Goal: Information Seeking & Learning: Check status

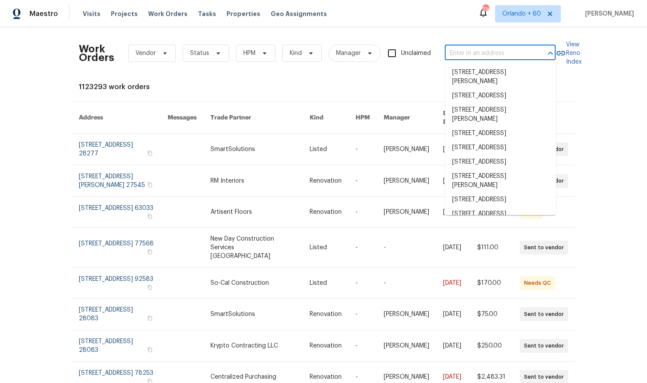
click at [470, 47] on input "text" at bounding box center [488, 53] width 87 height 13
paste input "100 Blanco Woods Blvd, Elgin, TX 78621"
type input "100 Blanco Woods Blvd, Elgin, TX 78621"
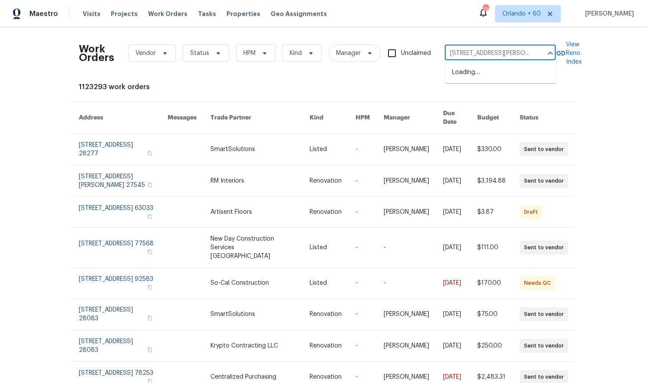
scroll to position [0, 31]
click at [473, 71] on li "100 Blanco Woods Blvd, Elgin, TX 78621" at bounding box center [500, 76] width 111 height 23
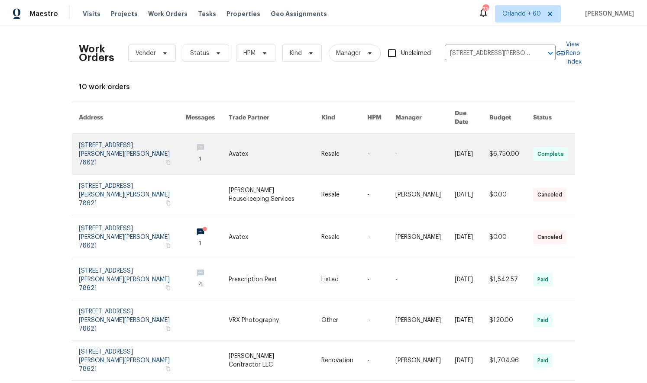
click at [84, 145] on link at bounding box center [132, 154] width 107 height 41
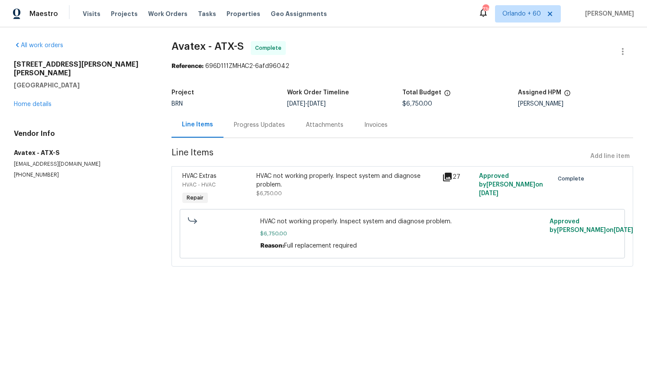
click at [250, 127] on div "Progress Updates" at bounding box center [259, 125] width 51 height 9
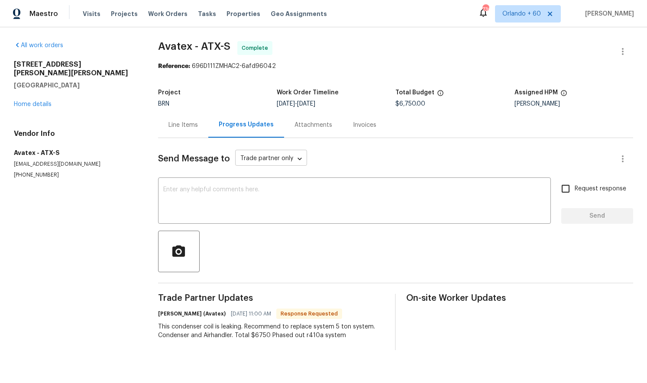
click at [255, 157] on body "Maestro Visits Projects Work Orders Tasks Properties Geo Assignments 730 Orland…" at bounding box center [323, 182] width 647 height 364
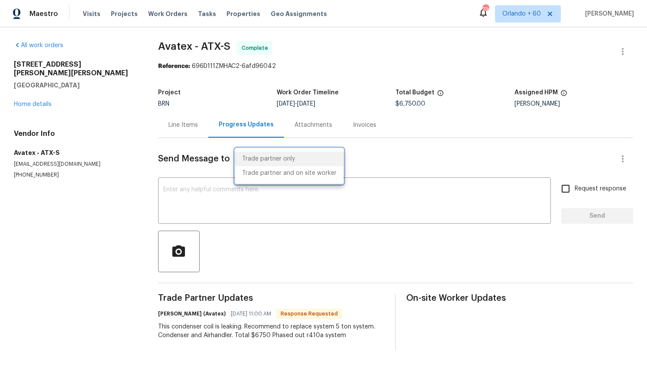
click at [91, 163] on div at bounding box center [323, 191] width 647 height 383
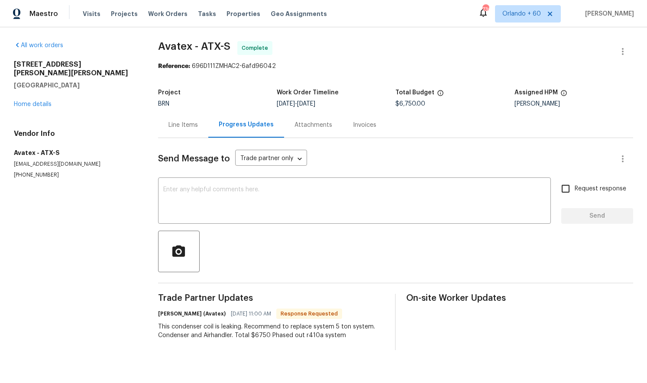
click at [149, 130] on div "All work orders 100 Blanco Woods Blvd Elgin, TX 78621 Home details Vendor Info …" at bounding box center [323, 195] width 647 height 337
click at [47, 91] on div "100 Blanco Woods Blvd Elgin, TX 78621 Home details" at bounding box center [75, 84] width 123 height 49
click at [47, 101] on link "Home details" at bounding box center [33, 104] width 38 height 6
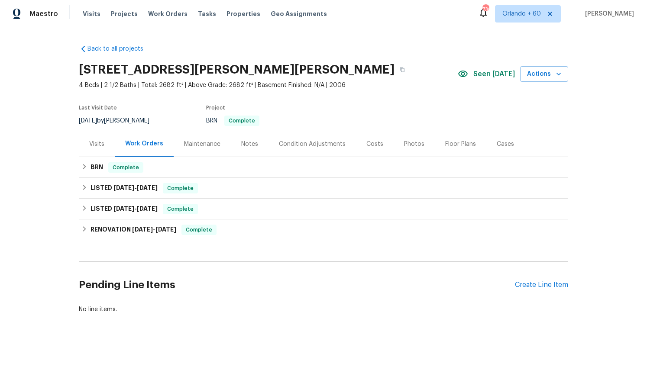
click at [258, 147] on div "Notes" at bounding box center [250, 144] width 38 height 26
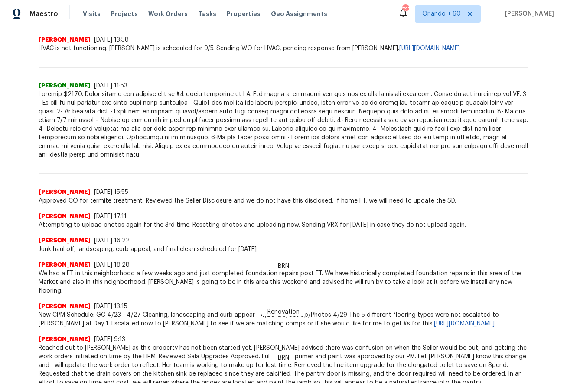
scroll to position [291, 0]
click at [212, 214] on div "Sheila Cooksey 5/16/25, 17:11" at bounding box center [284, 217] width 490 height 9
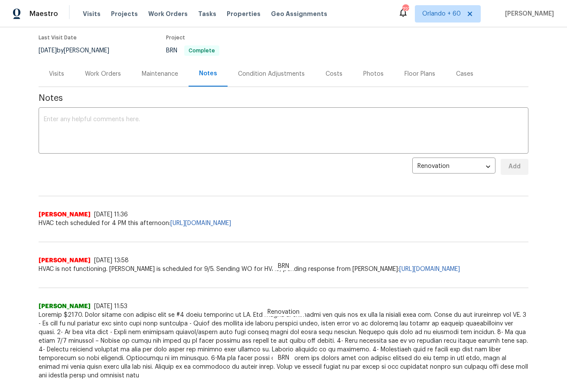
scroll to position [52, 0]
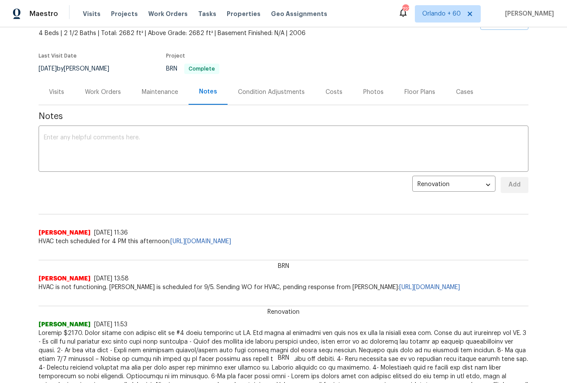
click at [105, 94] on div "Work Orders" at bounding box center [103, 92] width 36 height 9
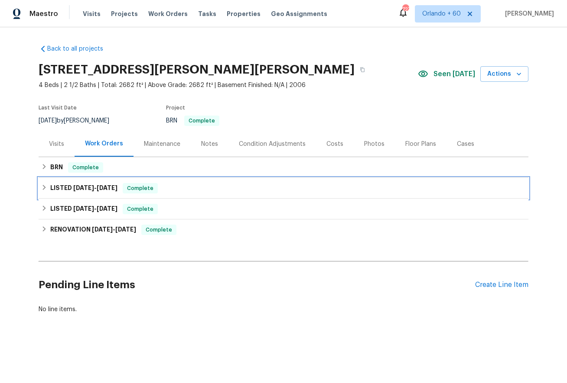
click at [76, 193] on h6 "LISTED 7/2/25 - 7/8/25" at bounding box center [83, 188] width 67 height 10
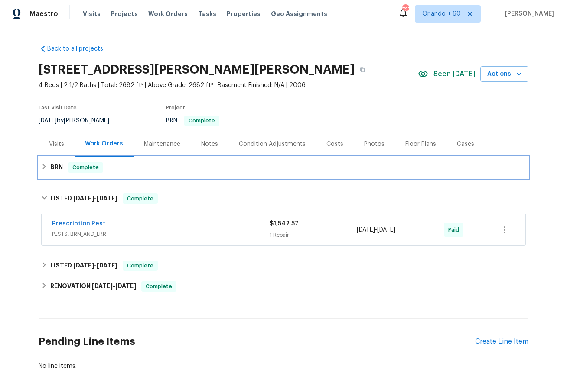
click at [70, 167] on span "Complete" at bounding box center [85, 167] width 33 height 9
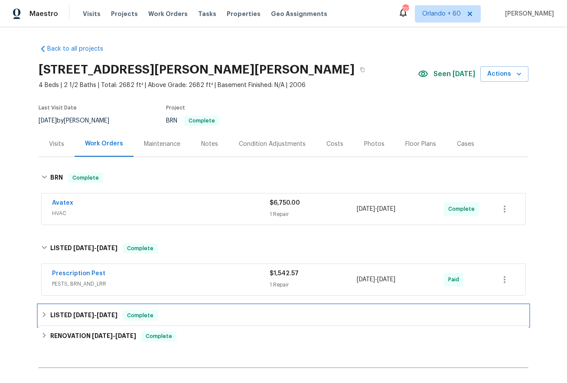
click at [101, 318] on span "5/9/25" at bounding box center [107, 315] width 21 height 6
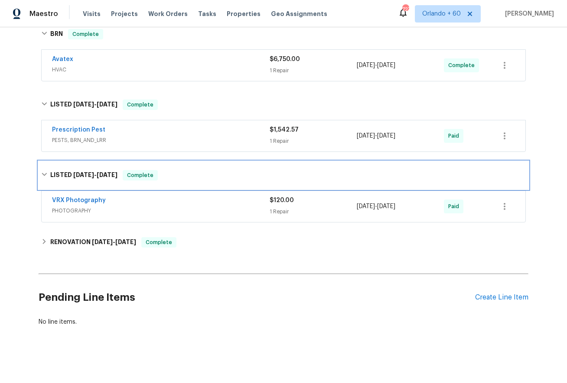
scroll to position [146, 0]
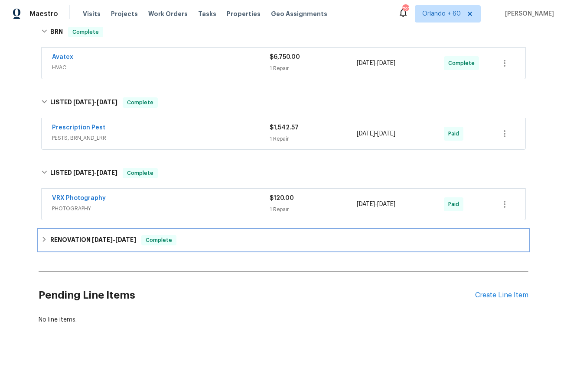
click at [114, 234] on div "RENOVATION 4/17/25 - 4/30/25 Complete" at bounding box center [284, 240] width 490 height 21
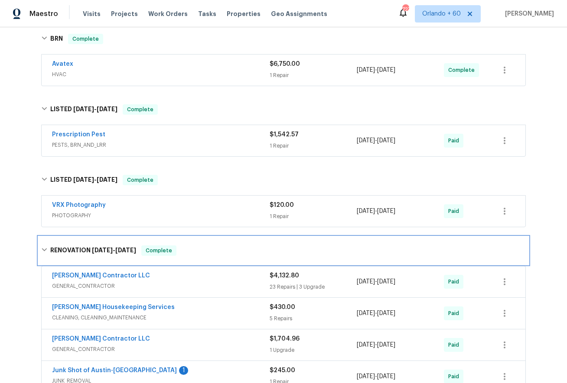
scroll to position [0, 0]
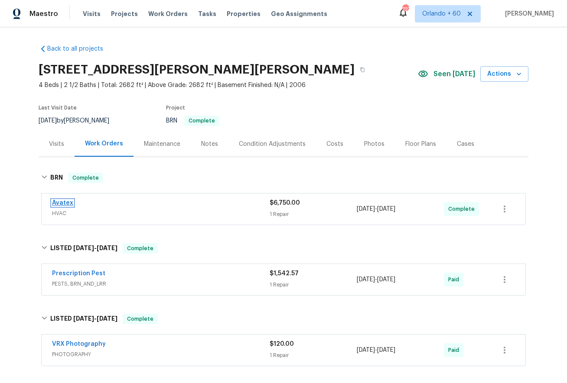
click at [52, 202] on link "Avatex" at bounding box center [62, 203] width 21 height 6
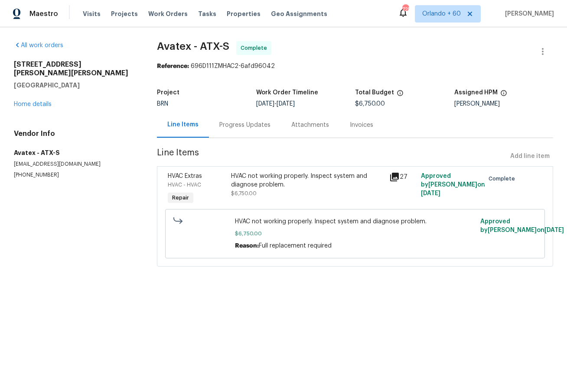
click at [223, 131] on div "Progress Updates" at bounding box center [245, 125] width 72 height 26
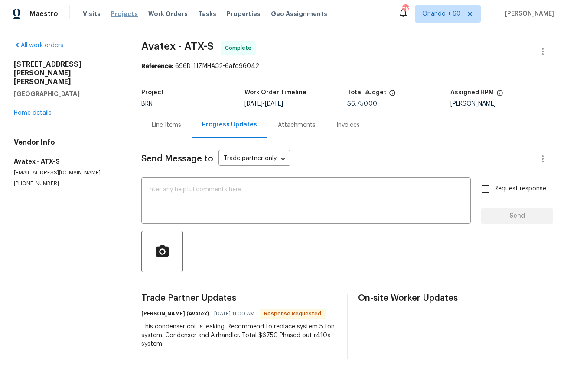
click at [117, 14] on span "Projects" at bounding box center [124, 14] width 27 height 9
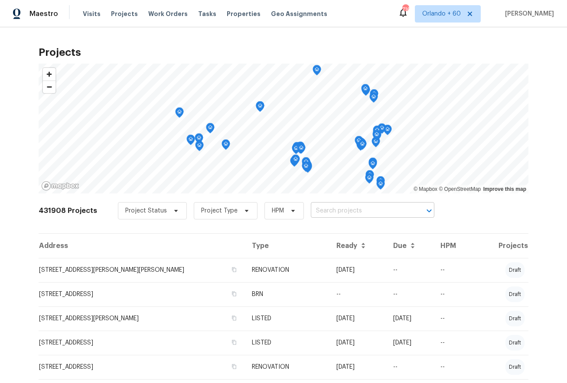
click at [349, 213] on input "text" at bounding box center [360, 211] width 99 height 13
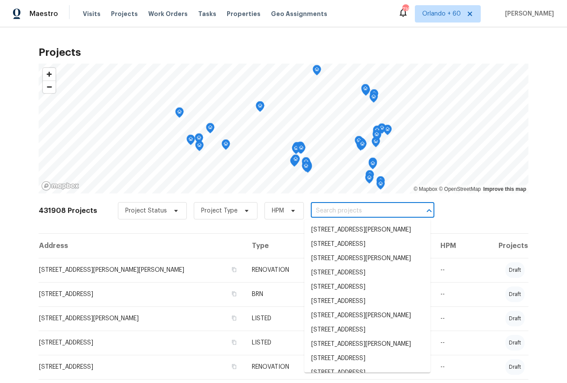
paste input "3831 Harry Wurzbach Rd Bldg 16, San Antonio, TX 78209"
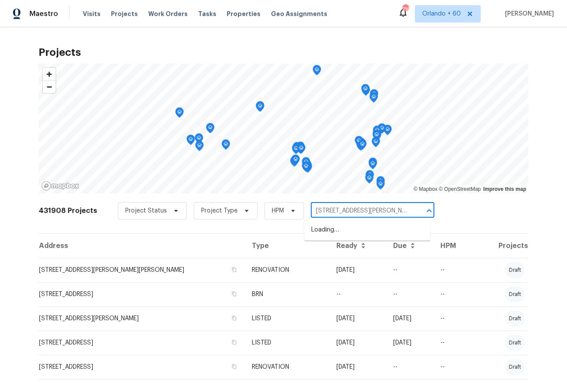
scroll to position [0, 63]
drag, startPoint x: 411, startPoint y: 210, endPoint x: 336, endPoint y: 210, distance: 75.0
click at [336, 210] on div "3831 Harry Wurzbach Rd Bldg 16, San Antonio, TX 78209 ​" at bounding box center [372, 211] width 123 height 13
drag, startPoint x: 397, startPoint y: 211, endPoint x: 345, endPoint y: 212, distance: 52.0
click at [345, 212] on div "3831 Harry Wurzbach Rd Bldg 16, San Antonio, TX 78209 ​" at bounding box center [372, 211] width 123 height 13
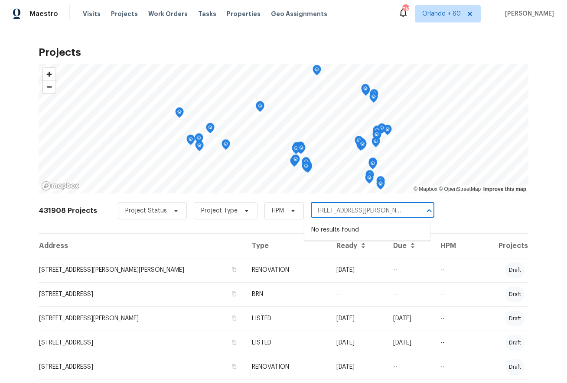
drag, startPoint x: 325, startPoint y: 211, endPoint x: 360, endPoint y: 210, distance: 34.2
click at [360, 210] on input "3831 Harry Wurzbach Rd Bldg 16, San Antonio, TX 78209" at bounding box center [360, 211] width 99 height 13
paste input "text"
type input "3831 Harry Wurzbach Rd"
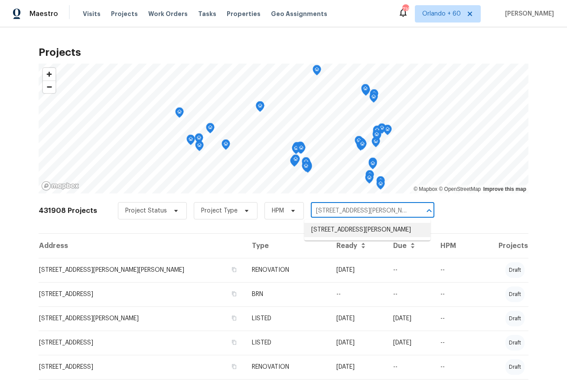
click at [360, 237] on li "3831 Harry Wurzbach Rd Bldg 16, San Antonio, TX 78209" at bounding box center [367, 230] width 126 height 14
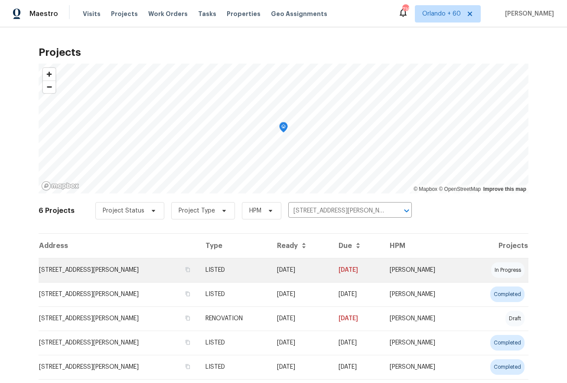
click at [110, 268] on td "3831 Harry Wurzbach Rd Bldg 16, San Antonio, TX 78209" at bounding box center [119, 270] width 160 height 24
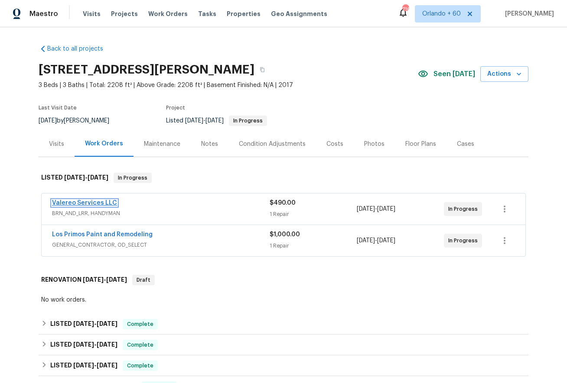
click at [78, 206] on link "Valereo Services LLC" at bounding box center [84, 203] width 65 height 6
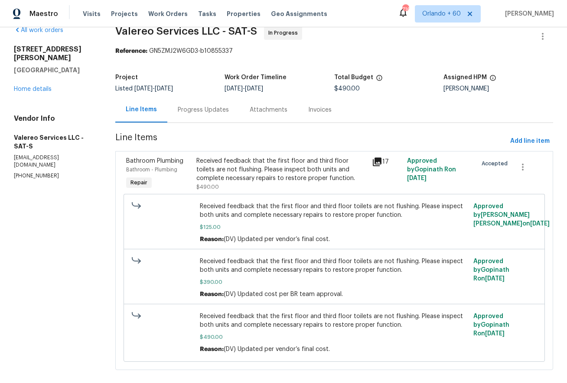
scroll to position [17, 0]
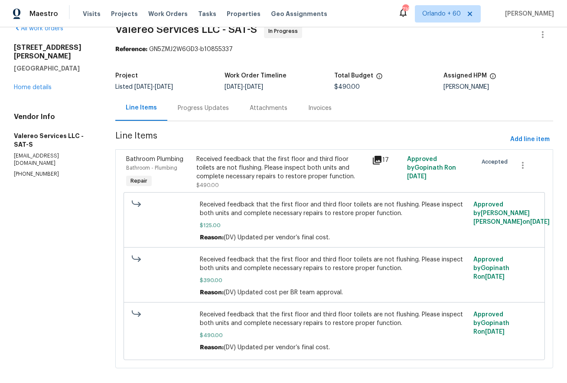
click at [376, 158] on icon at bounding box center [377, 160] width 9 height 9
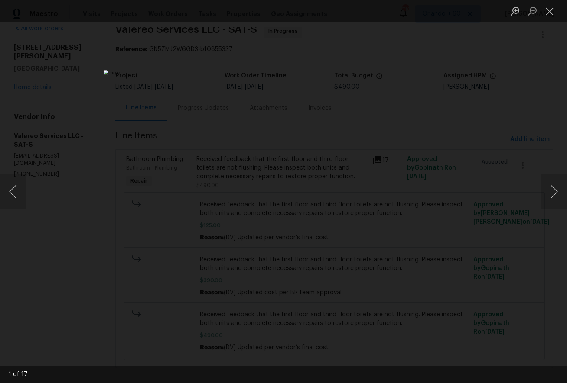
click at [485, 156] on div "Lightbox" at bounding box center [283, 191] width 567 height 383
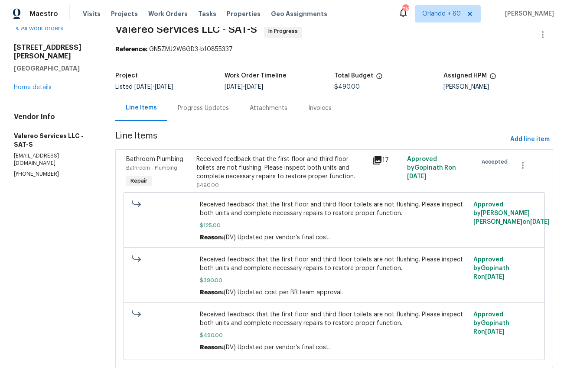
click at [234, 162] on div "Received feedback that the first floor and third floor toilets are not flushing…" at bounding box center [281, 168] width 170 height 26
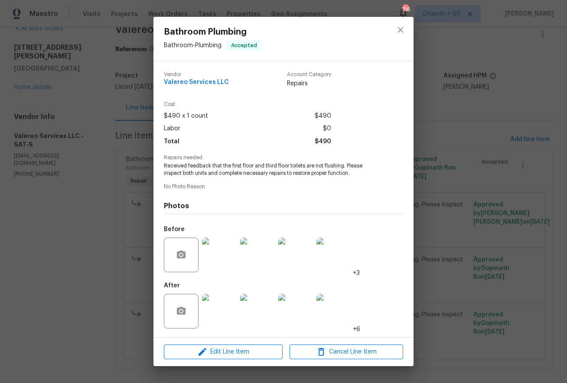
click at [215, 258] on img at bounding box center [219, 255] width 35 height 35
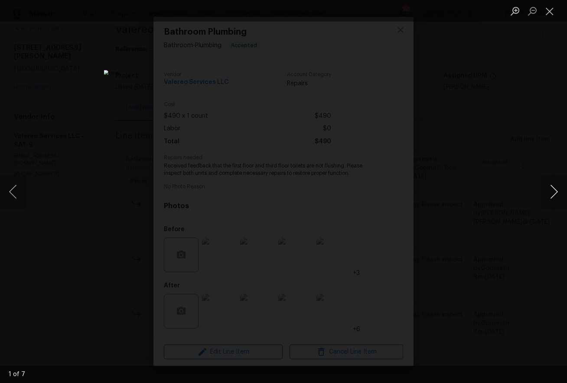
click at [547, 185] on button "Next image" at bounding box center [554, 192] width 26 height 35
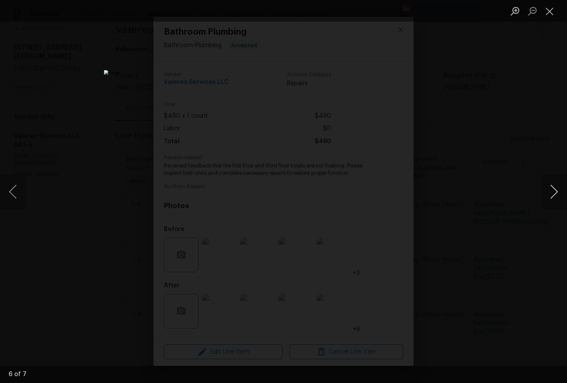
click at [547, 185] on button "Next image" at bounding box center [554, 192] width 26 height 35
click at [522, 187] on div "Lightbox" at bounding box center [283, 191] width 567 height 383
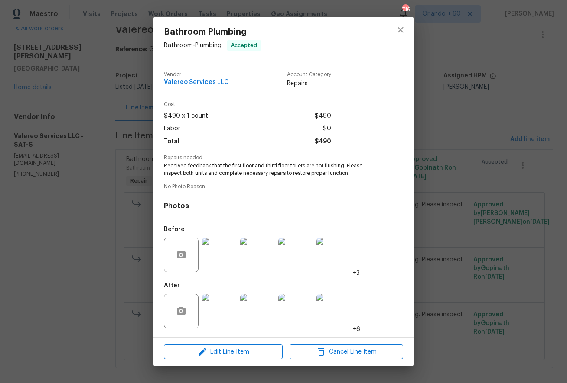
click at [294, 321] on img at bounding box center [295, 311] width 35 height 35
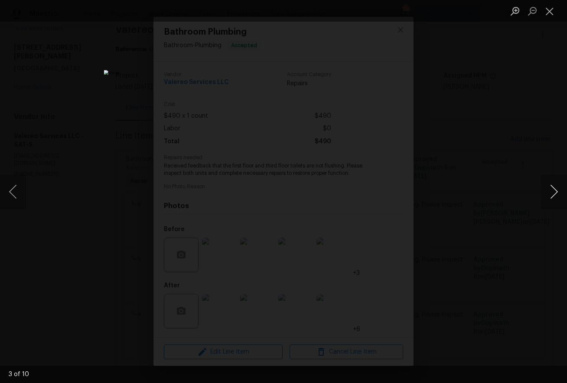
click at [551, 188] on button "Next image" at bounding box center [554, 192] width 26 height 35
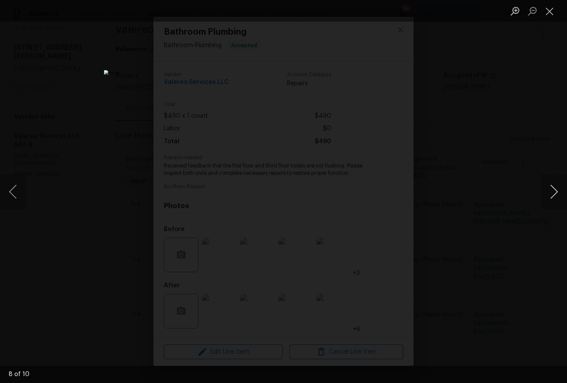
click at [551, 188] on button "Next image" at bounding box center [554, 192] width 26 height 35
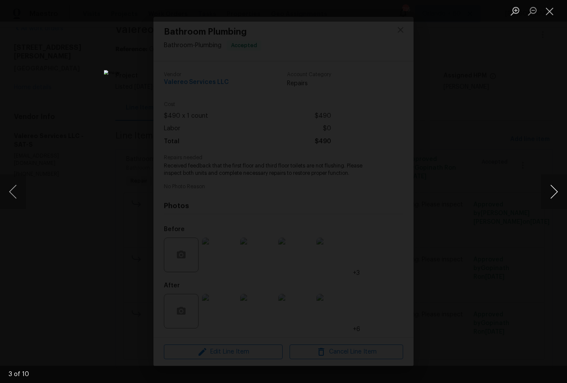
click at [551, 188] on button "Next image" at bounding box center [554, 192] width 26 height 35
click at [503, 194] on div "Lightbox" at bounding box center [283, 191] width 567 height 383
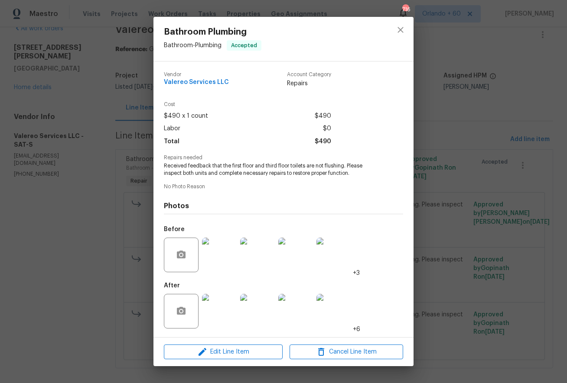
click at [103, 229] on div "Bathroom Plumbing Bathroom - Plumbing Accepted Vendor Valereo Services LLC Acco…" at bounding box center [283, 191] width 567 height 383
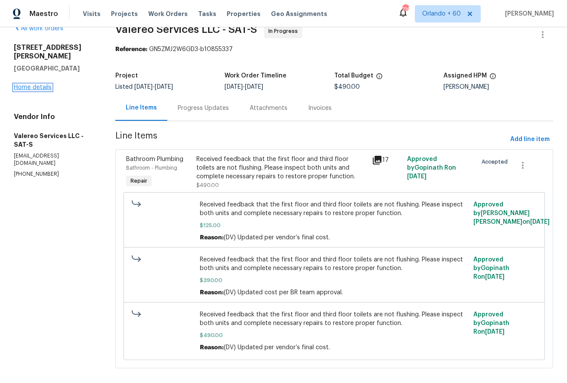
click at [42, 89] on link "Home details" at bounding box center [33, 87] width 38 height 6
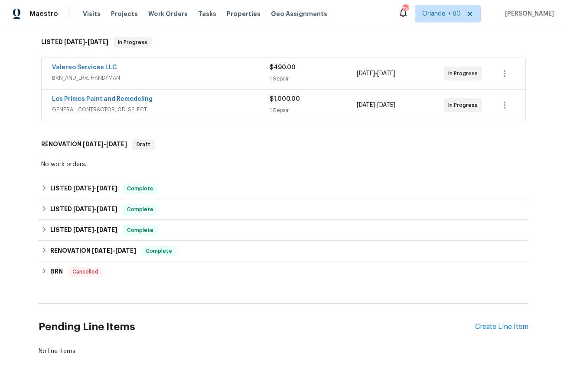
scroll to position [97, 0]
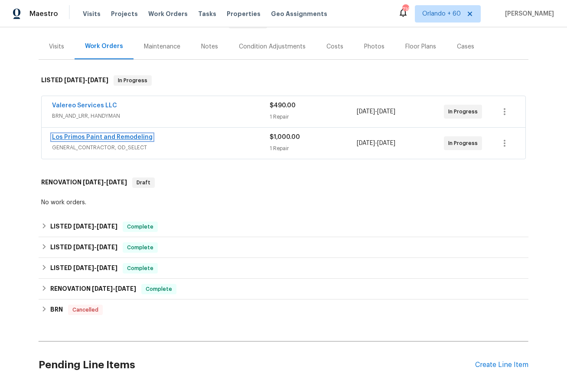
click at [77, 135] on link "Los Primos Paint and Remodeling" at bounding box center [102, 137] width 101 height 6
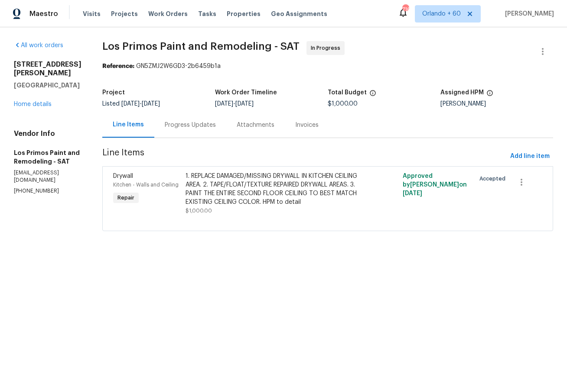
click at [311, 205] on div "1. REPLACE DAMAGED/MISSING DRYWALL IN KITCHEN CEILING AREA. 2. TAPE/FLOAT/TEXTU…" at bounding box center [273, 189] width 176 height 35
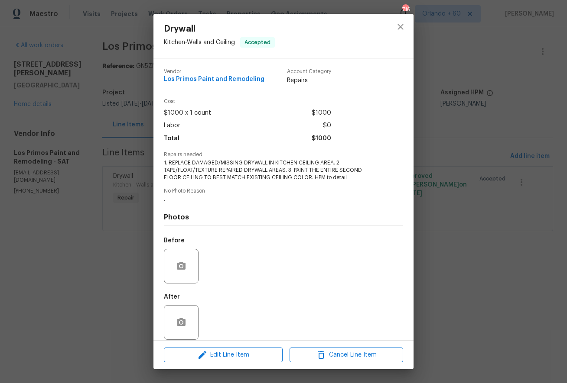
scroll to position [9, 0]
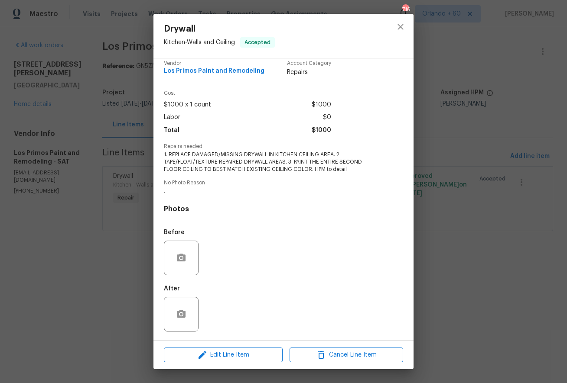
click at [462, 263] on div "Drywall Kitchen - Walls and Ceiling Accepted Vendor Los Primos Paint and Remode…" at bounding box center [283, 191] width 567 height 383
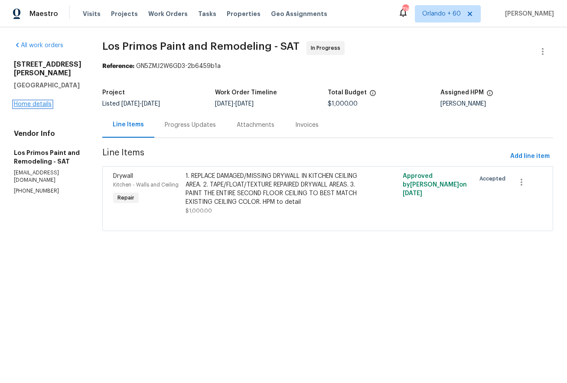
click at [42, 107] on link "Home details" at bounding box center [33, 104] width 38 height 6
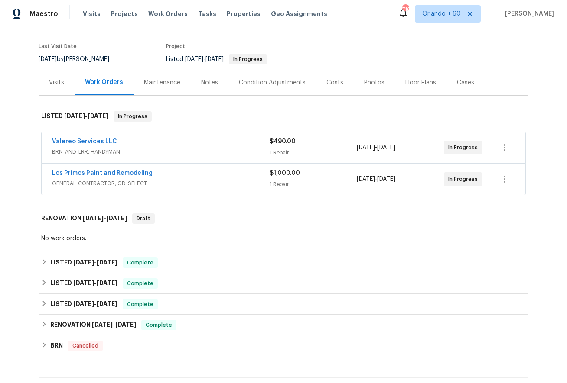
scroll to position [68, 0]
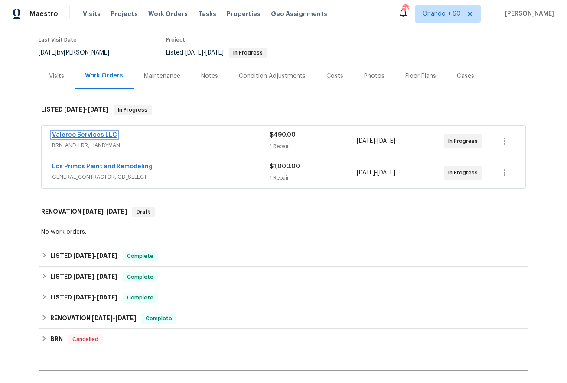
click at [83, 136] on link "Valereo Services LLC" at bounding box center [84, 135] width 65 height 6
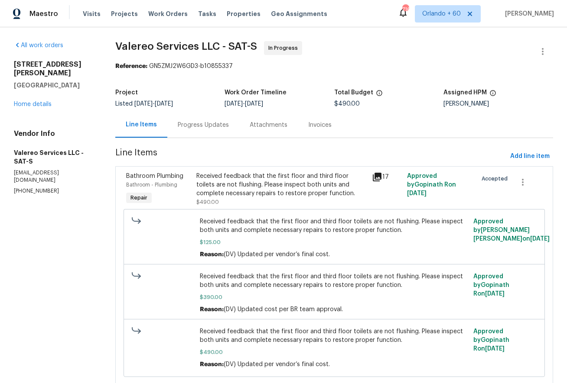
scroll to position [27, 0]
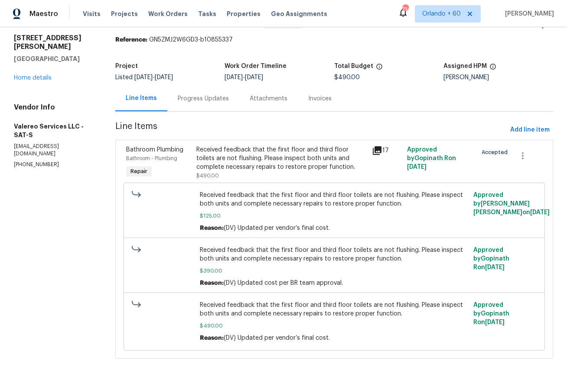
click at [218, 92] on div "Progress Updates" at bounding box center [203, 99] width 72 height 26
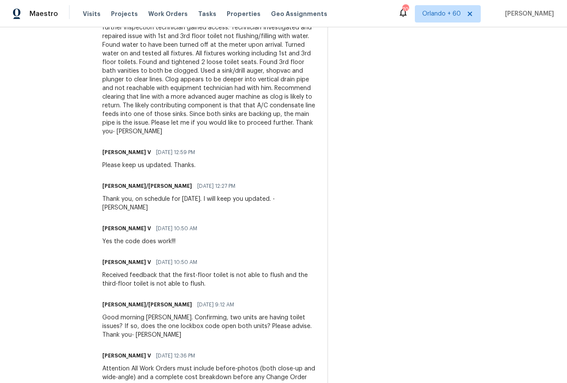
scroll to position [1351, 0]
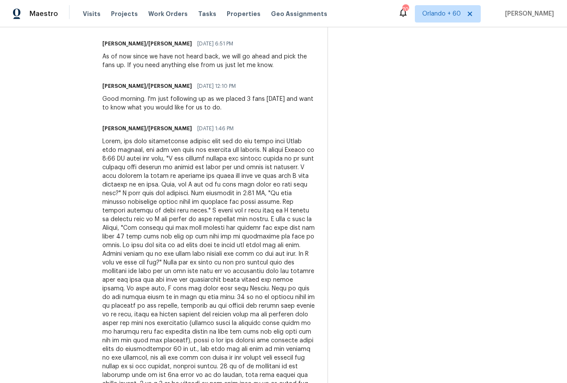
scroll to position [402, 0]
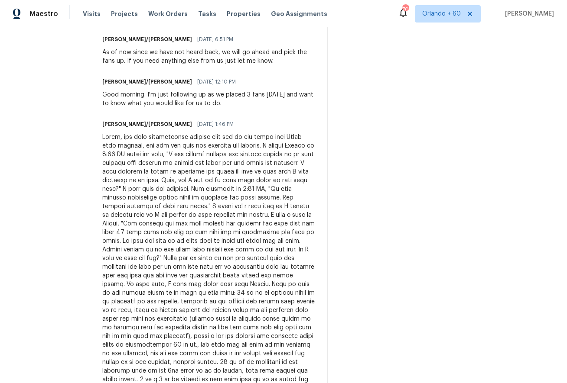
click at [139, 259] on div at bounding box center [209, 267] width 214 height 269
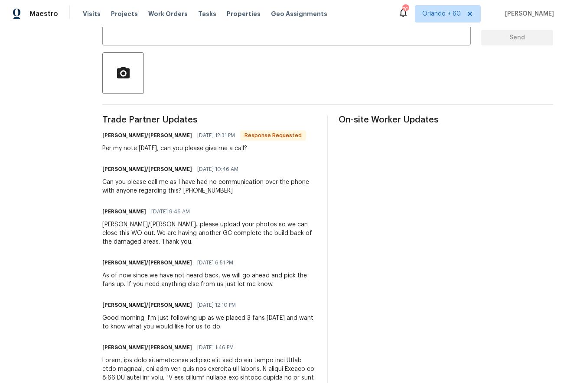
scroll to position [0, 0]
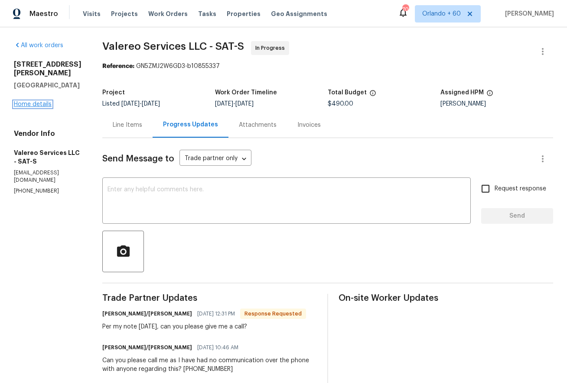
click at [39, 107] on link "Home details" at bounding box center [33, 104] width 38 height 6
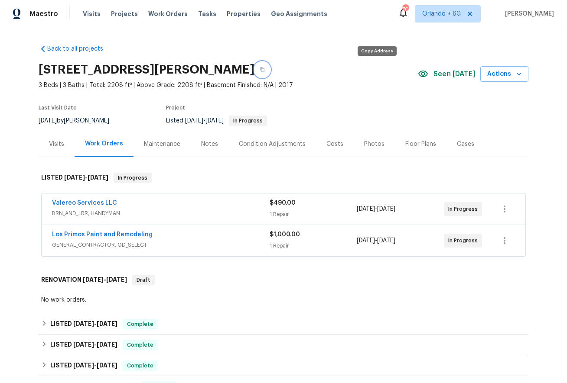
click at [270, 68] on button "button" at bounding box center [262, 70] width 16 height 16
